Goal: Browse casually

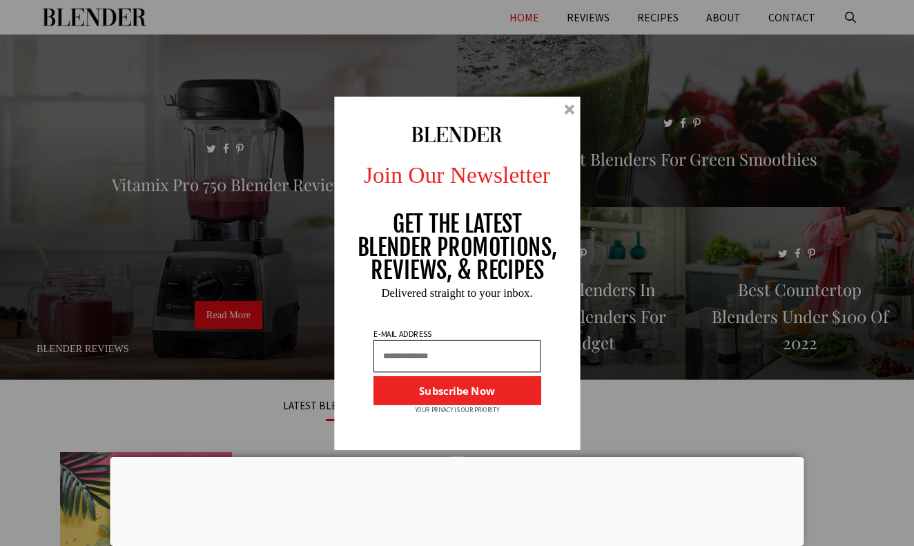
click at [569, 107] on div at bounding box center [569, 109] width 10 height 10
